Goal: Task Accomplishment & Management: Use online tool/utility

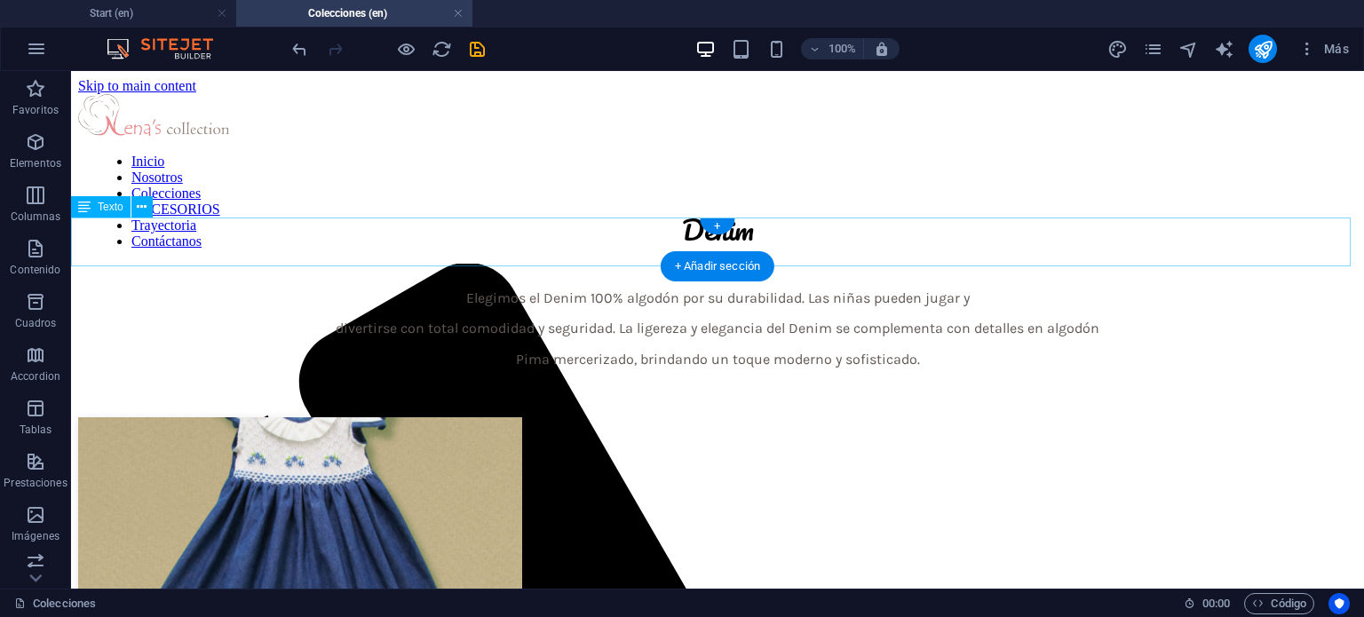
click at [686, 290] on div "Elegimos el Denim 100% algodón por su durabilidad. Las niñas pueden jugar y div…" at bounding box center [717, 328] width 1279 height 77
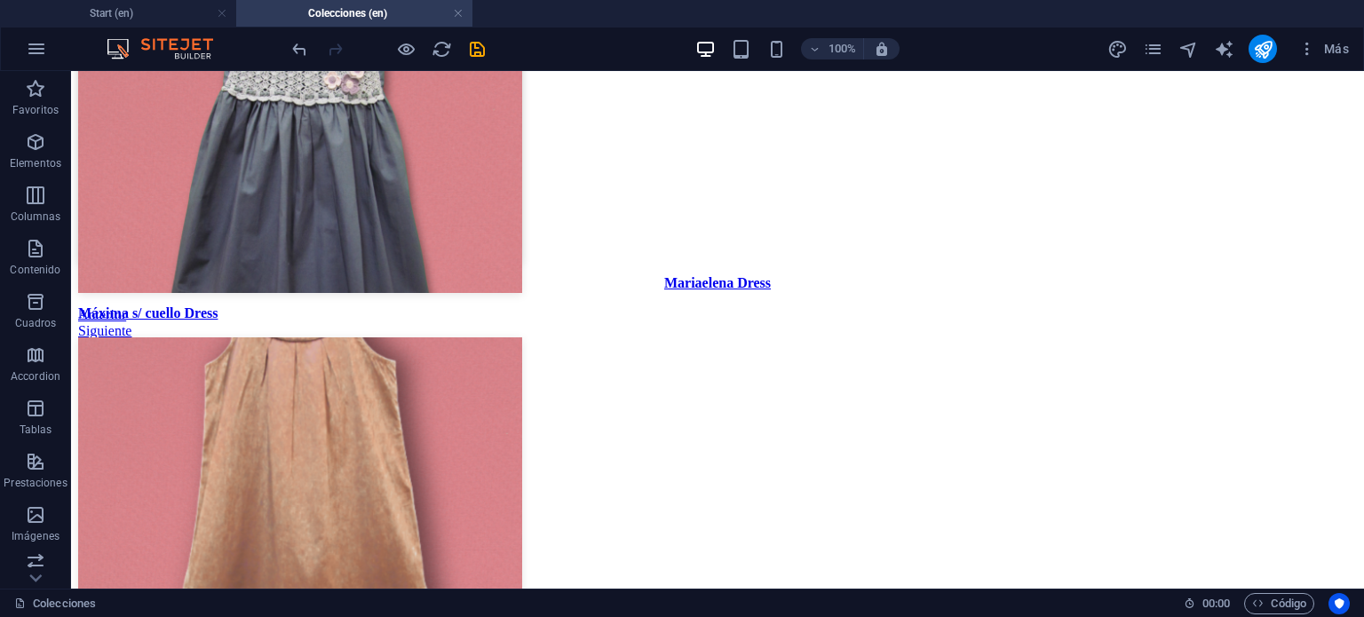
scroll to position [4145, 0]
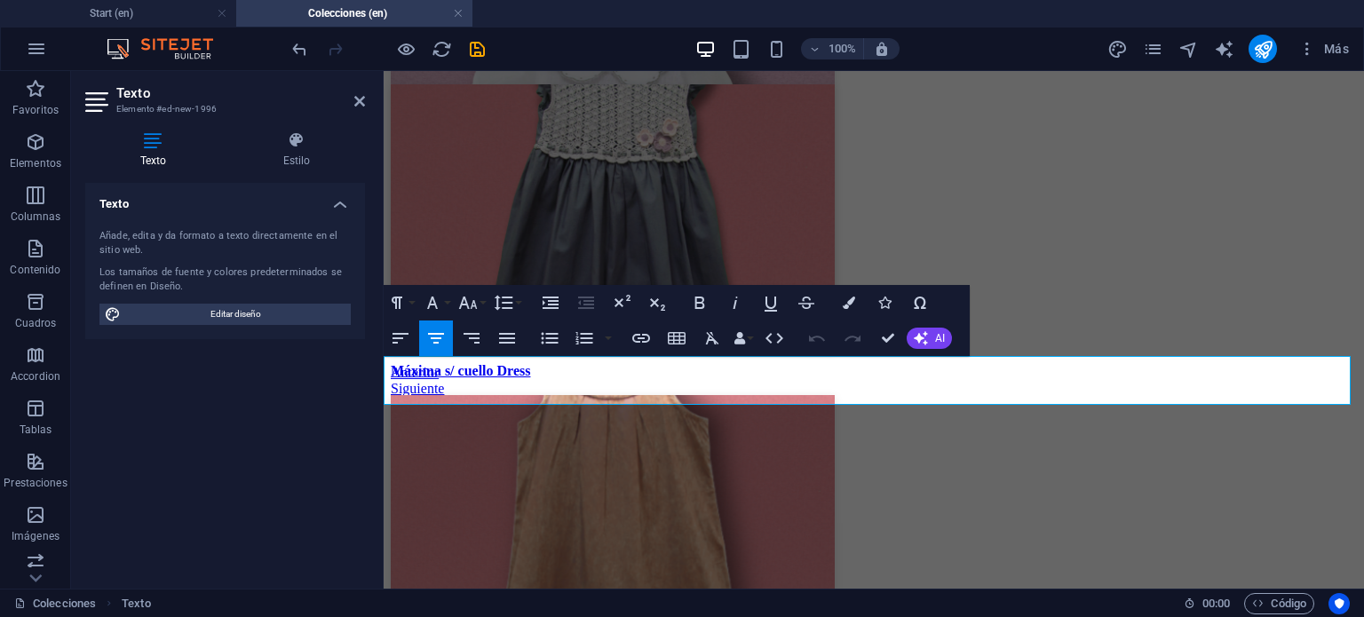
drag, startPoint x: 859, startPoint y: 392, endPoint x: 1285, endPoint y: 408, distance: 426.5
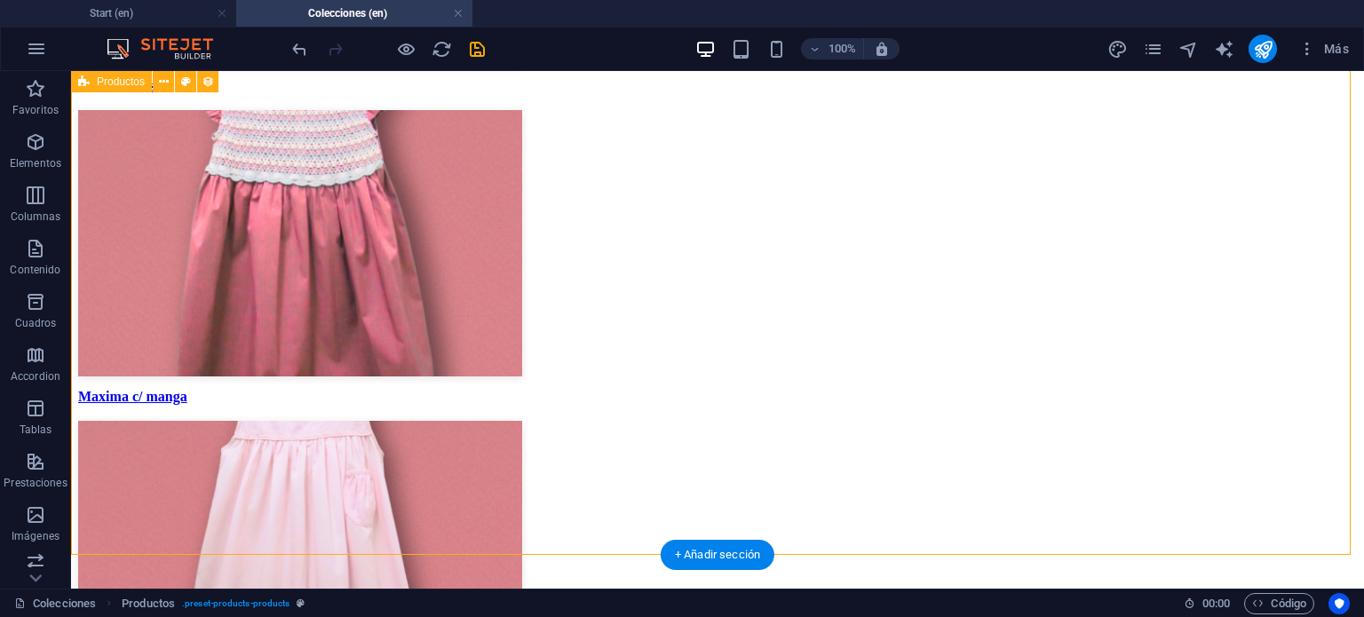
scroll to position [4475, 0]
